Goal: Task Accomplishment & Management: Complete application form

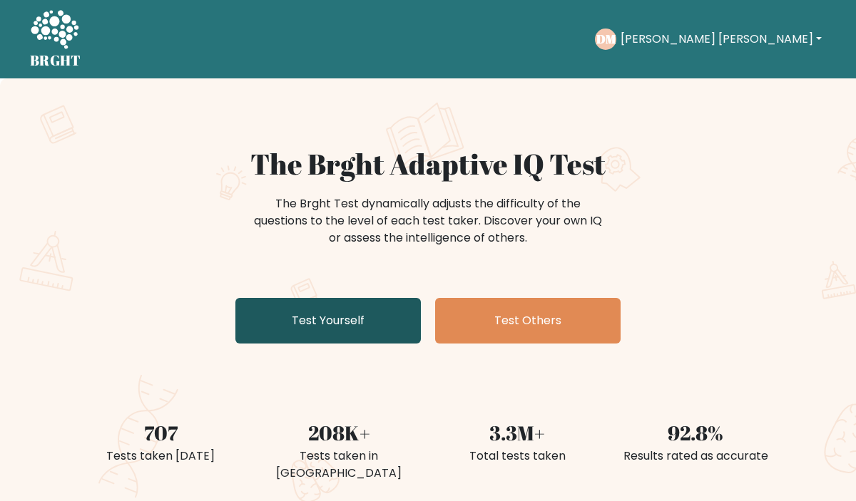
click at [382, 337] on link "Test Yourself" at bounding box center [327, 321] width 185 height 46
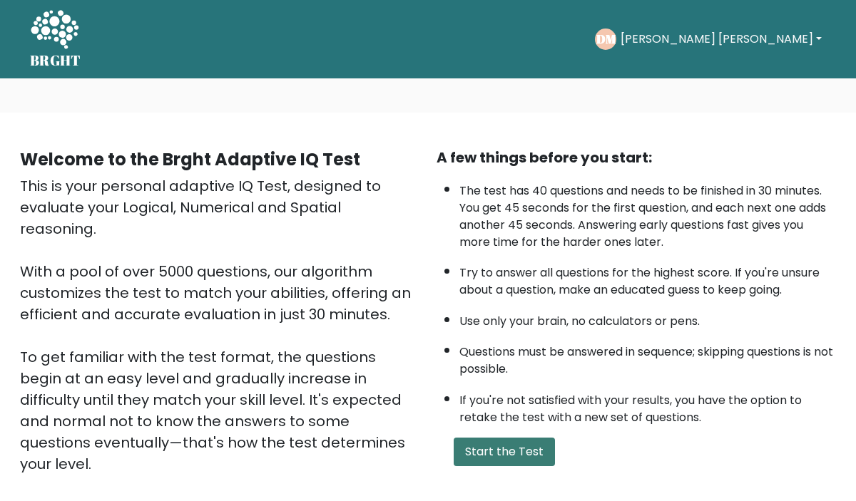
click at [515, 452] on button "Start the Test" at bounding box center [504, 452] width 101 height 29
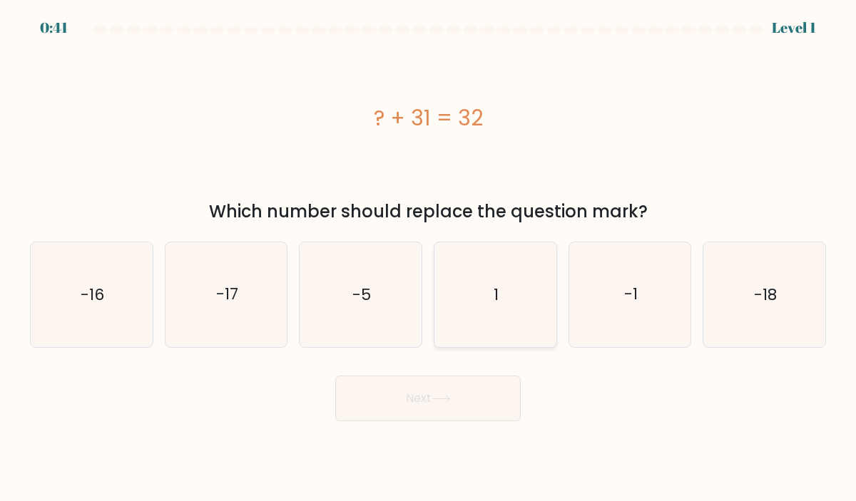
click at [517, 310] on icon "1" at bounding box center [495, 294] width 105 height 105
click at [429, 258] on input "d. 1" at bounding box center [428, 254] width 1 height 7
radio input "true"
click at [458, 403] on button "Next" at bounding box center [427, 399] width 185 height 46
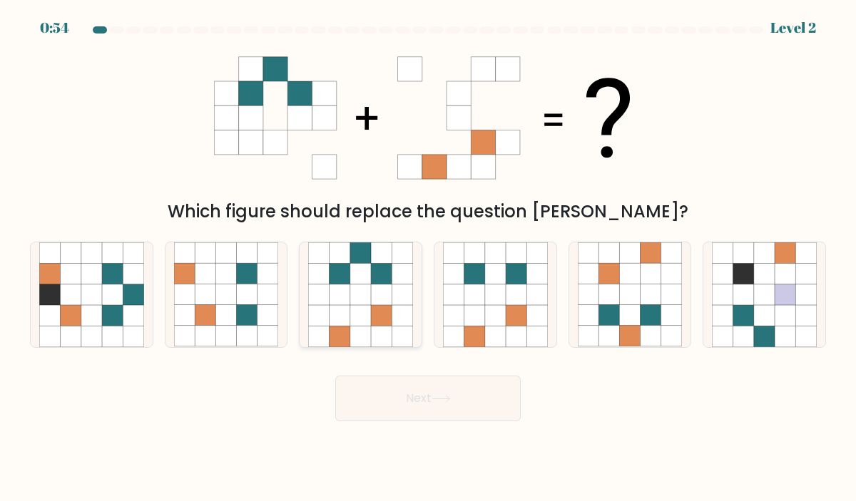
click at [337, 316] on icon at bounding box center [339, 315] width 21 height 21
click at [428, 258] on input "c." at bounding box center [428, 254] width 1 height 7
radio input "true"
click at [461, 412] on button "Next" at bounding box center [427, 399] width 185 height 46
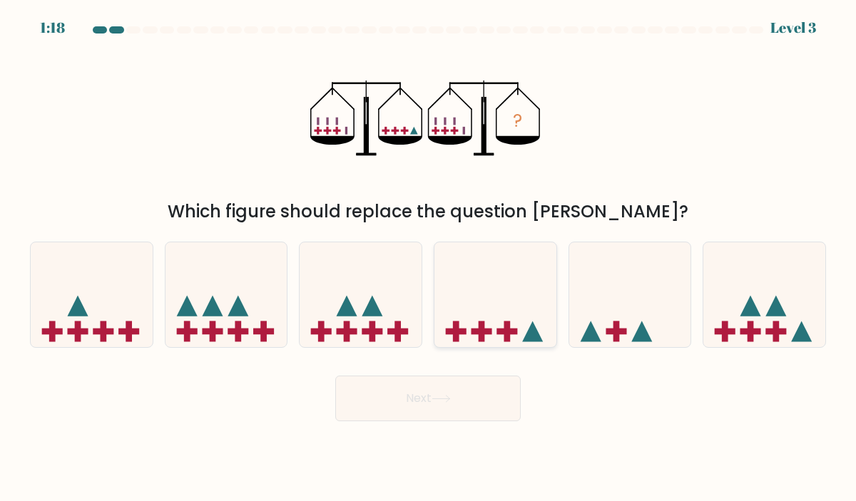
click at [533, 323] on icon at bounding box center [495, 295] width 122 height 101
click at [429, 258] on input "d." at bounding box center [428, 254] width 1 height 7
radio input "true"
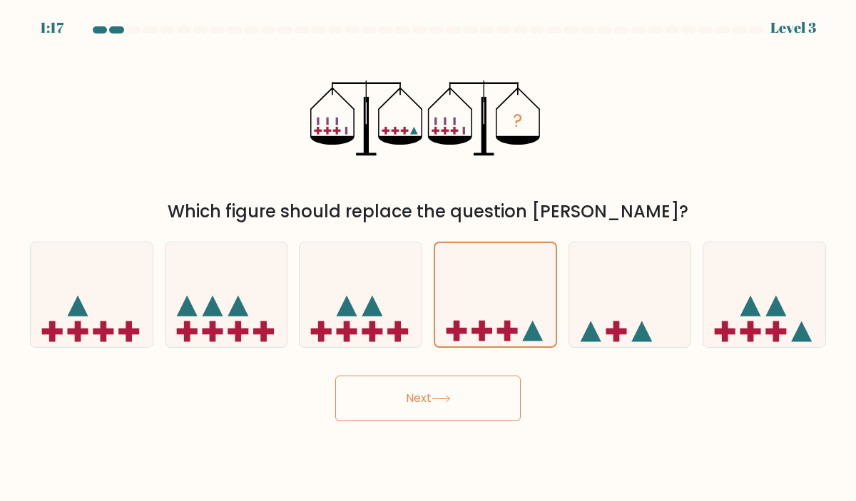
click at [504, 402] on button "Next" at bounding box center [427, 399] width 185 height 46
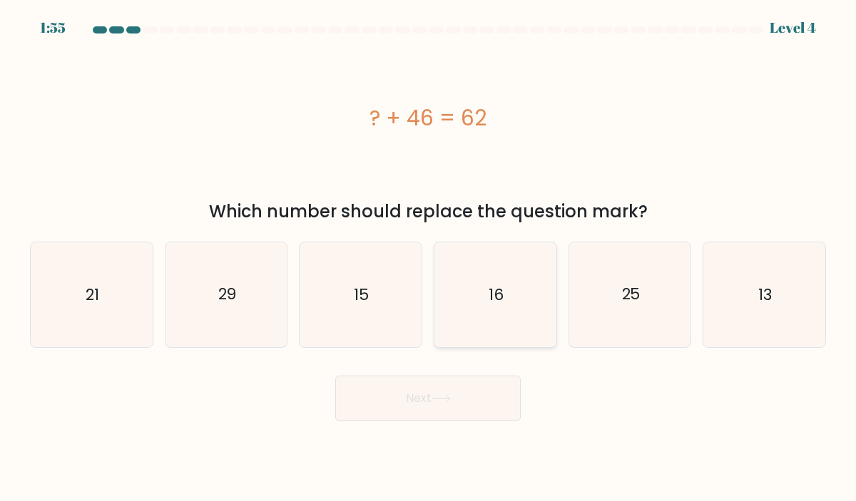
click at [484, 302] on icon "16" at bounding box center [495, 294] width 105 height 105
click at [429, 258] on input "d. 16" at bounding box center [428, 254] width 1 height 7
radio input "true"
click at [456, 409] on button "Next" at bounding box center [427, 399] width 185 height 46
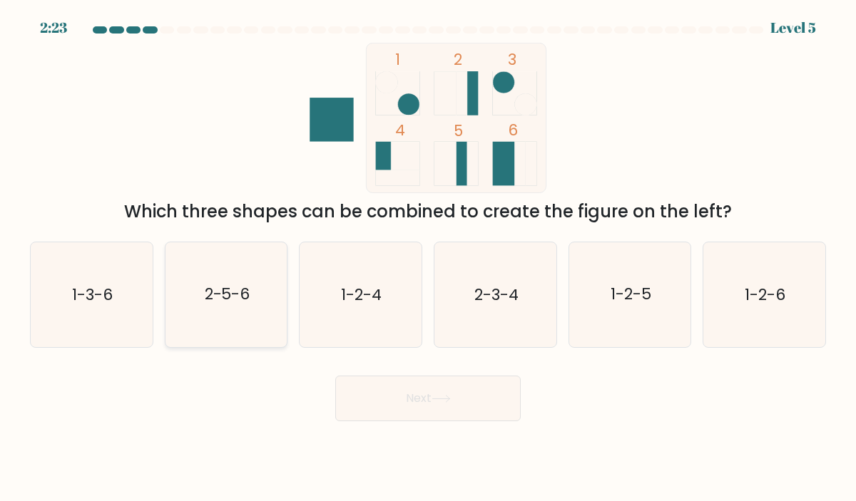
click at [237, 298] on text "2-5-6" at bounding box center [227, 295] width 46 height 22
click at [428, 258] on input "b. 2-5-6" at bounding box center [428, 254] width 1 height 7
radio input "true"
click at [432, 386] on button "Next" at bounding box center [427, 399] width 185 height 46
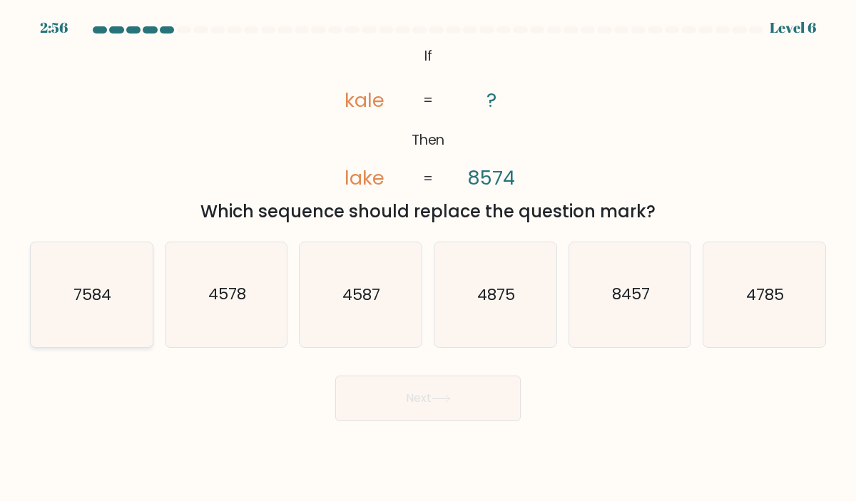
click at [108, 285] on text "7584" at bounding box center [92, 295] width 38 height 22
click at [428, 258] on input "a. 7584" at bounding box center [428, 254] width 1 height 7
radio input "true"
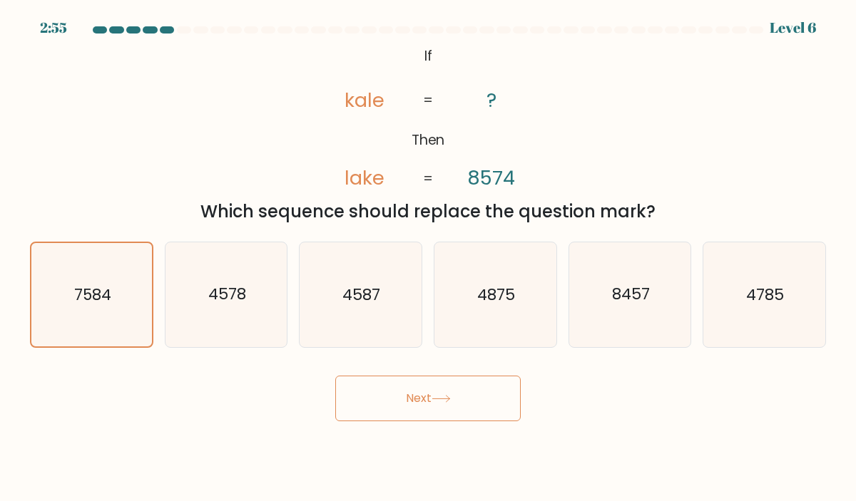
click at [461, 411] on button "Next" at bounding box center [427, 399] width 185 height 46
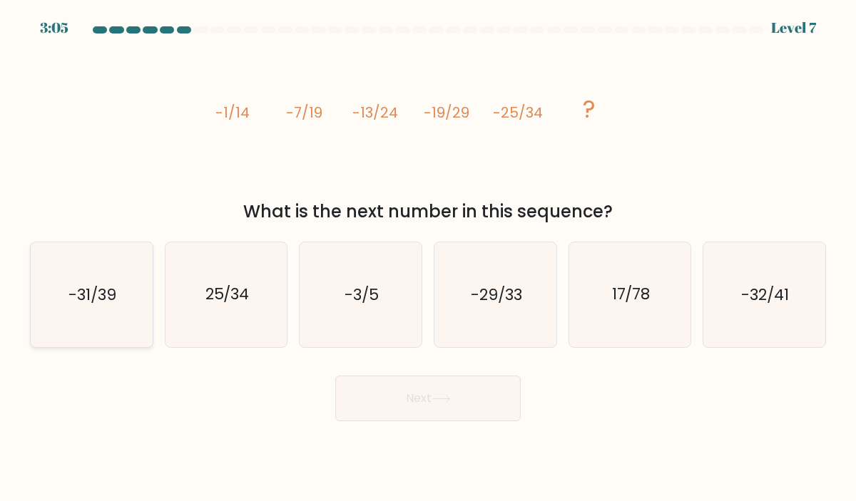
click at [139, 291] on icon "-31/39" at bounding box center [91, 294] width 105 height 105
click at [428, 258] on input "a. -31/39" at bounding box center [428, 254] width 1 height 7
radio input "true"
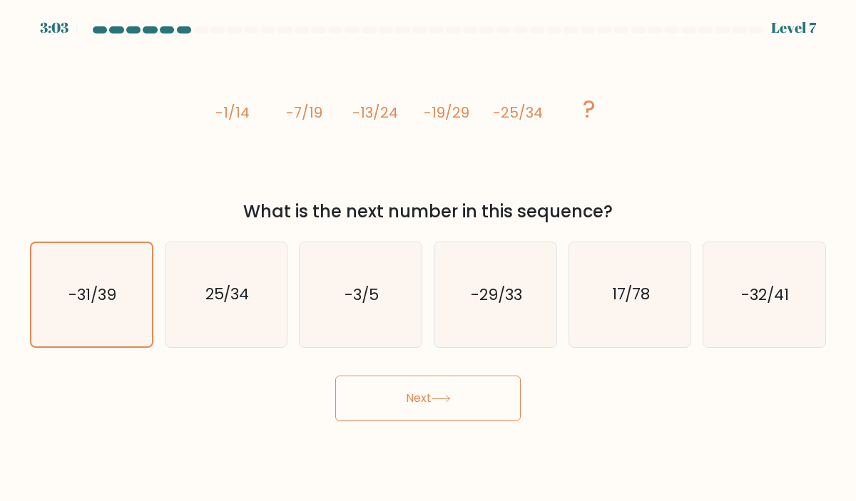
click at [417, 396] on button "Next" at bounding box center [427, 399] width 185 height 46
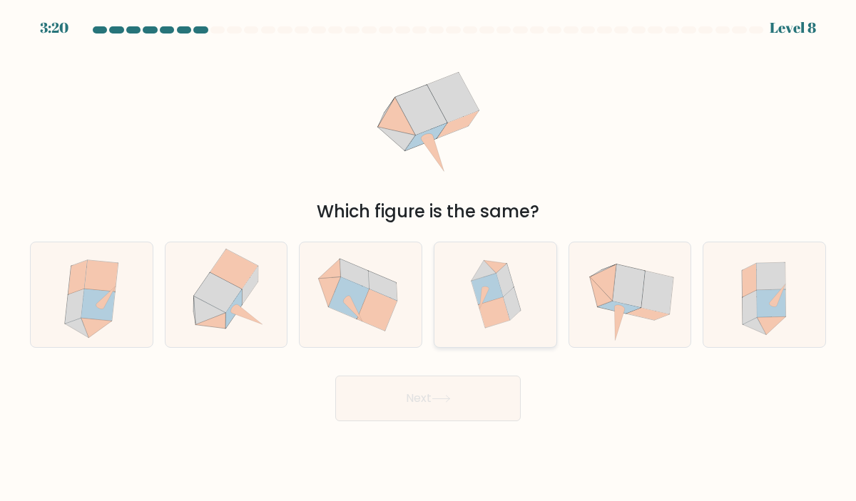
click at [515, 301] on icon at bounding box center [511, 303] width 17 height 33
click at [429, 258] on input "d." at bounding box center [428, 254] width 1 height 7
radio input "true"
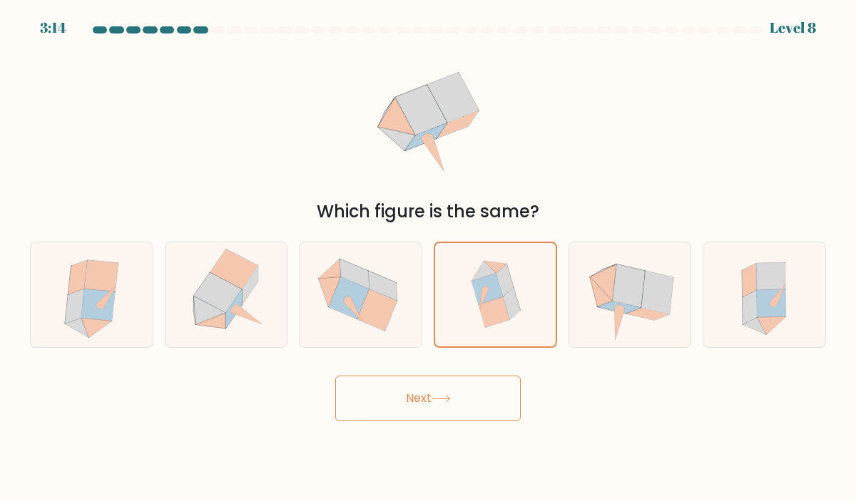
click at [439, 379] on button "Next" at bounding box center [427, 399] width 185 height 46
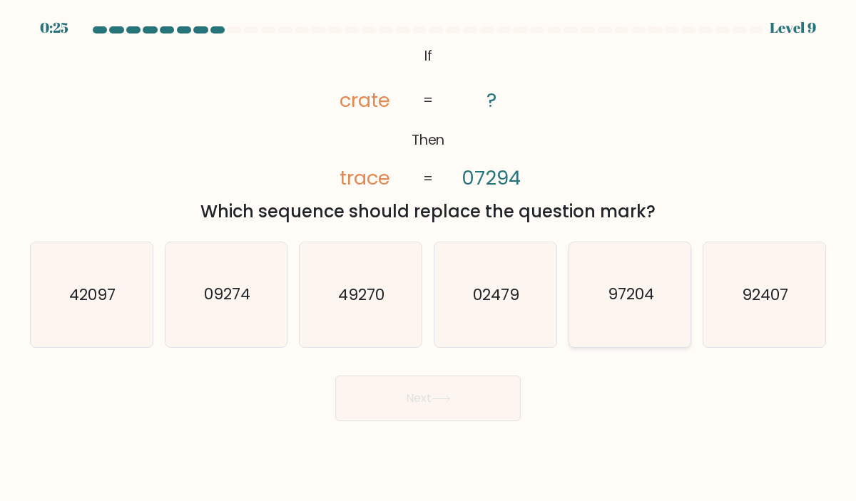
click at [644, 307] on icon "97204" at bounding box center [630, 294] width 105 height 105
click at [429, 258] on input "e. 97204" at bounding box center [428, 254] width 1 height 7
radio input "true"
click at [501, 388] on button "Next" at bounding box center [427, 399] width 185 height 46
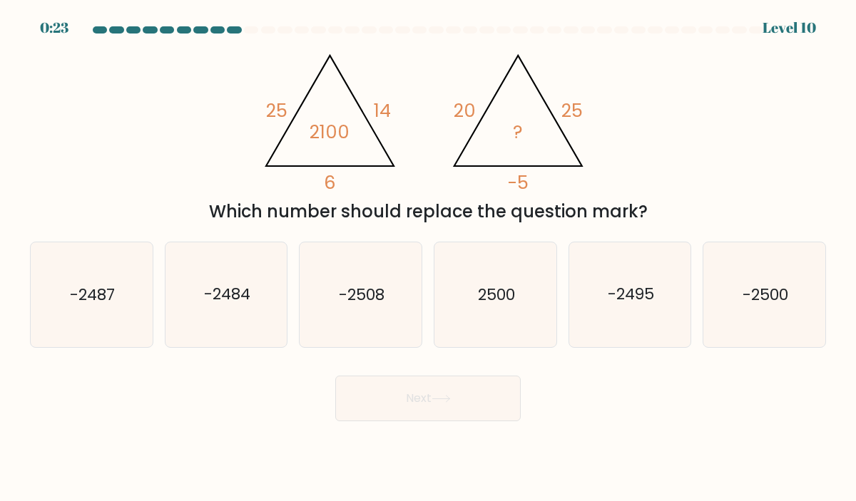
click at [439, 404] on button "Next" at bounding box center [427, 399] width 185 height 46
